Goal: Information Seeking & Learning: Learn about a topic

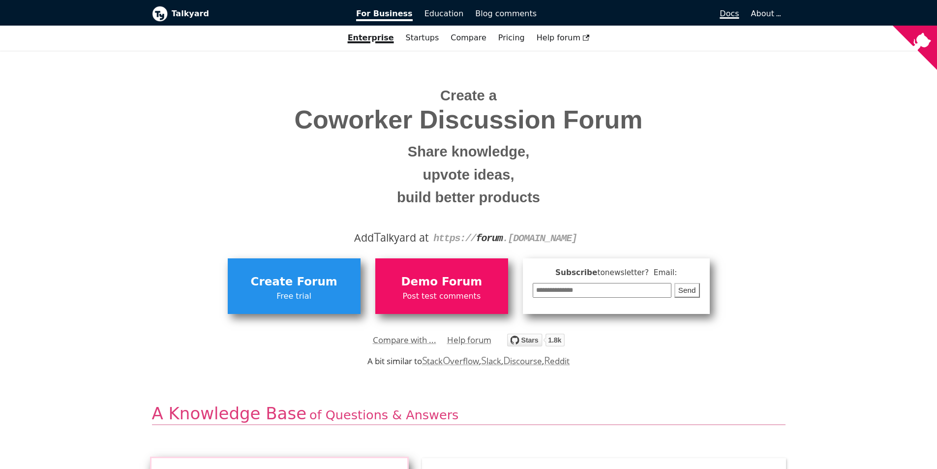
click at [731, 10] on span "Docs" at bounding box center [729, 13] width 19 height 9
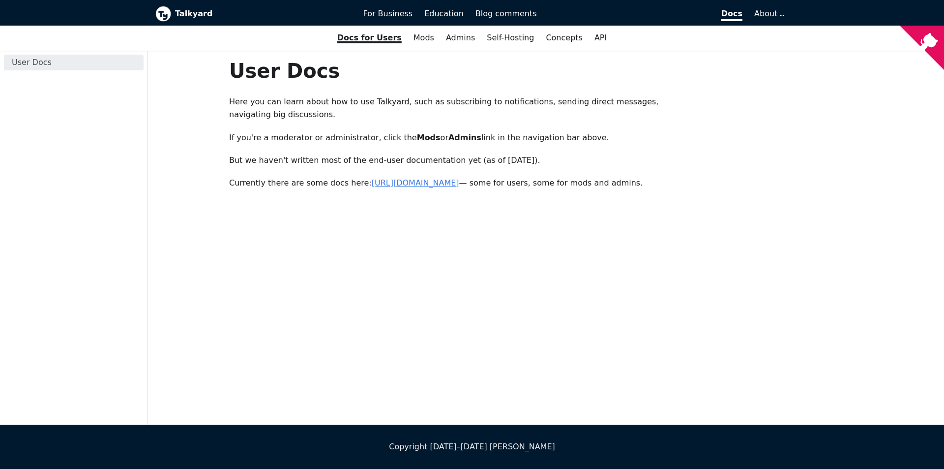
click at [424, 178] on link "https://forum.talkyard.io/latest/docs" at bounding box center [416, 182] width 88 height 9
click at [372, 98] on p "Here you can learn about how to use Talkyard, such as subscribing to notificati…" at bounding box center [464, 108] width 471 height 26
copy p "Talkyard"
click at [590, 40] on link "API" at bounding box center [601, 38] width 24 height 17
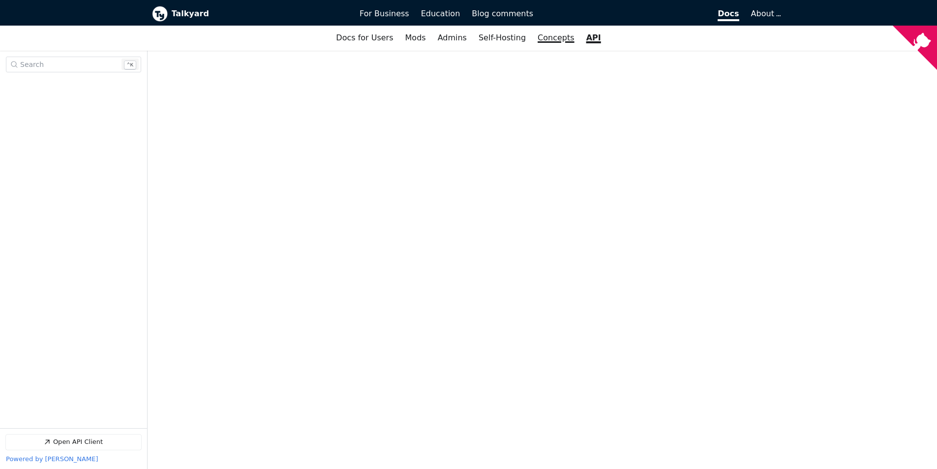
click at [547, 39] on link "Concepts" at bounding box center [556, 38] width 49 height 17
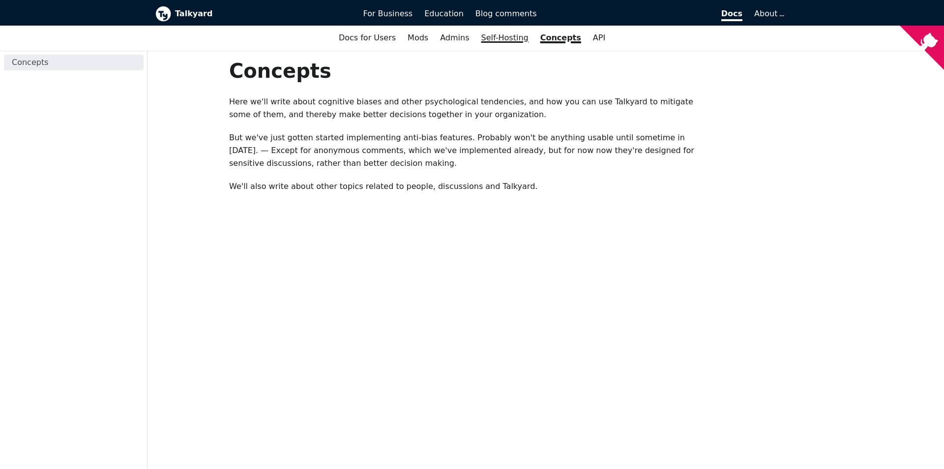
click at [518, 40] on link "Self-Hosting" at bounding box center [505, 38] width 59 height 17
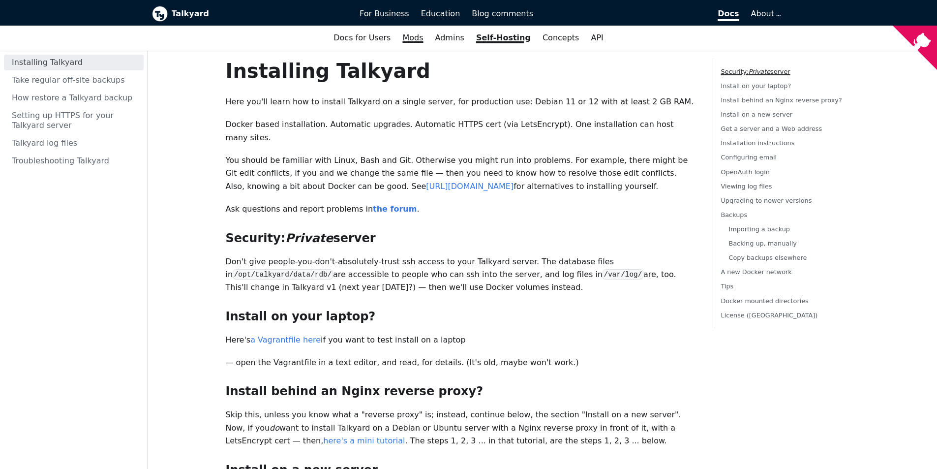
click at [417, 37] on link "Mods" at bounding box center [412, 38] width 32 height 17
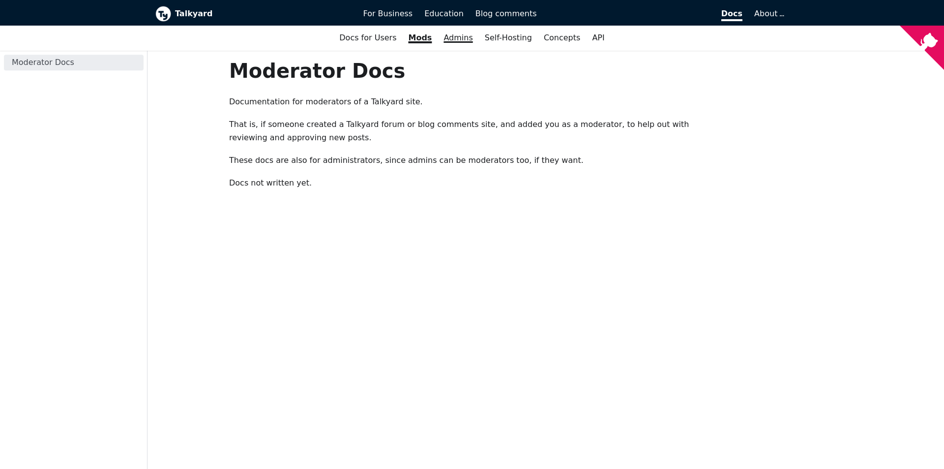
click at [457, 37] on link "Admins" at bounding box center [458, 38] width 41 height 17
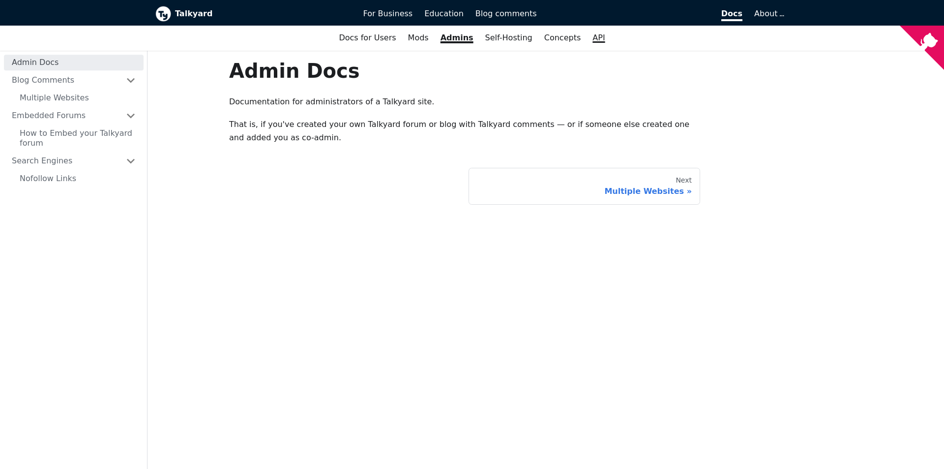
click at [587, 35] on link "API" at bounding box center [599, 38] width 24 height 17
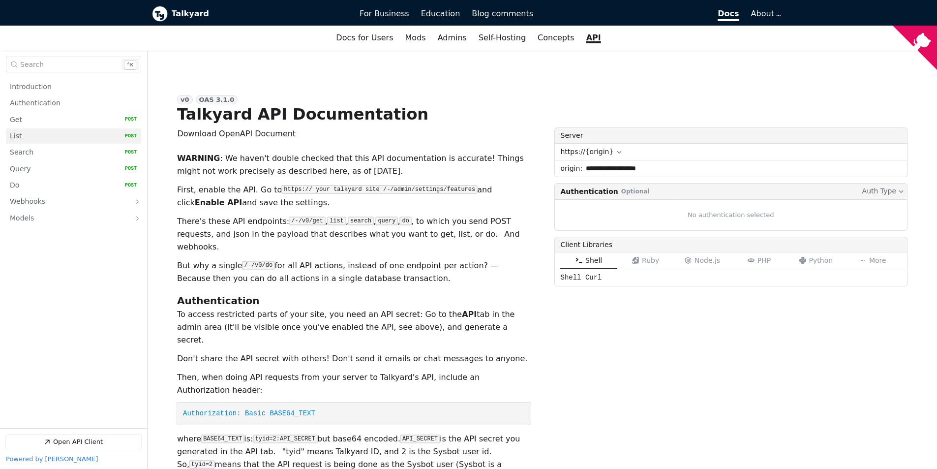
click at [54, 134] on link "List   HTTP Method: POST" at bounding box center [73, 135] width 127 height 15
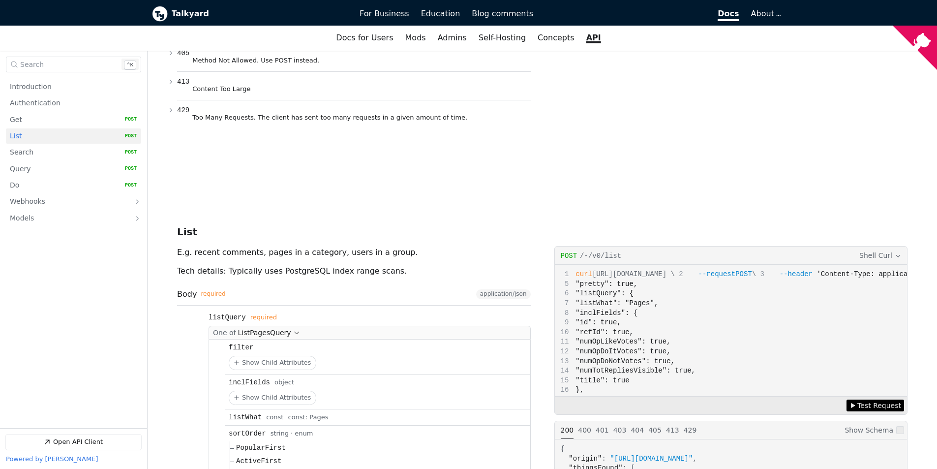
drag, startPoint x: 221, startPoint y: 16, endPoint x: 174, endPoint y: 14, distance: 47.2
click at [173, 15] on b "Talkyard" at bounding box center [259, 13] width 175 height 13
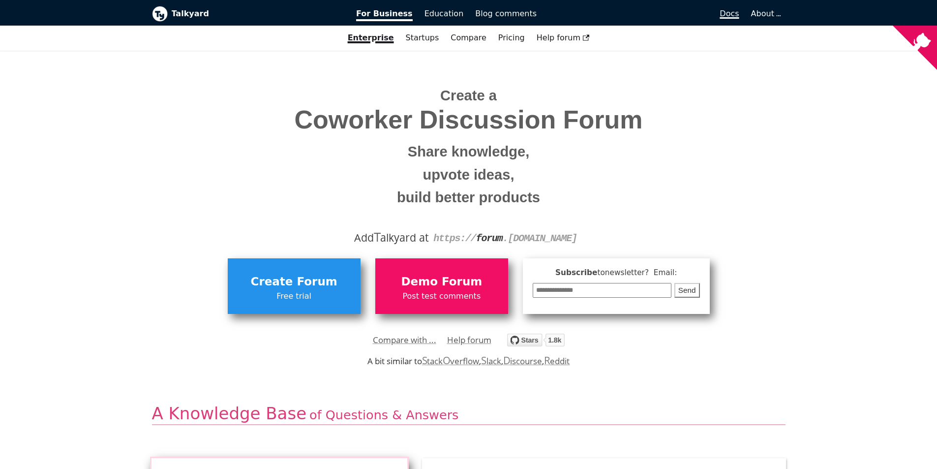
click at [732, 15] on span "Docs" at bounding box center [729, 13] width 19 height 9
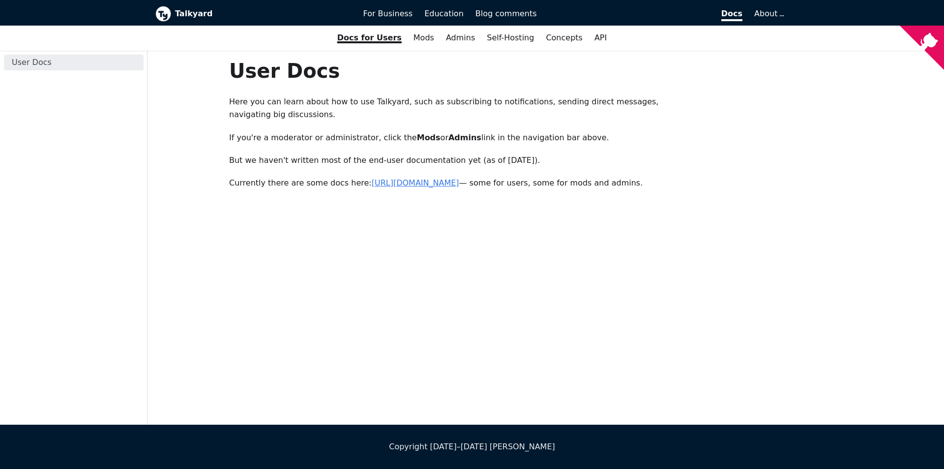
click at [409, 178] on link "https://forum.talkyard.io/latest/docs" at bounding box center [416, 182] width 88 height 9
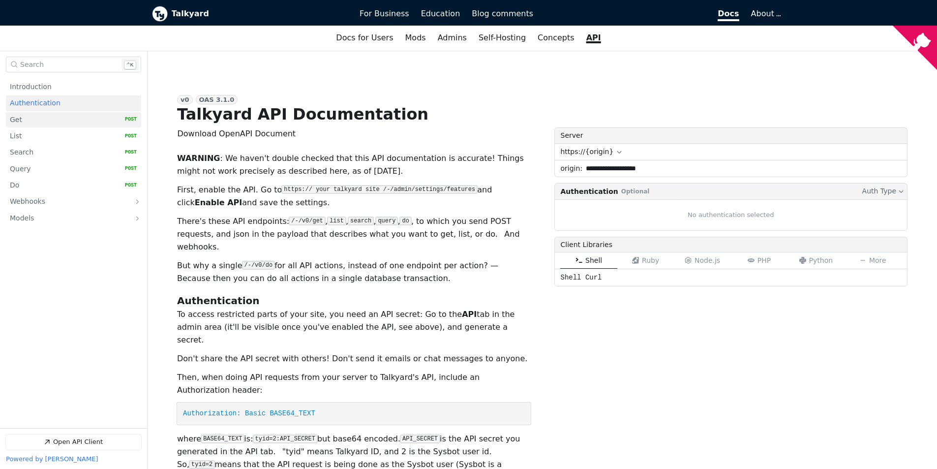
click at [49, 120] on link "Get   HTTP Method: POST" at bounding box center [73, 119] width 127 height 15
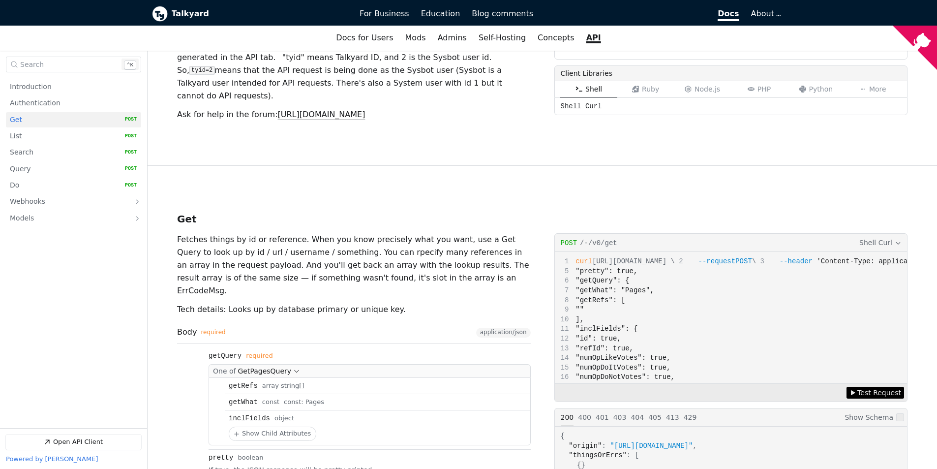
drag, startPoint x: 214, startPoint y: 15, endPoint x: 447, endPoint y: 0, distance: 233.6
click at [172, 15] on b "Talkyard" at bounding box center [259, 13] width 175 height 13
